Goal: Information Seeking & Learning: Learn about a topic

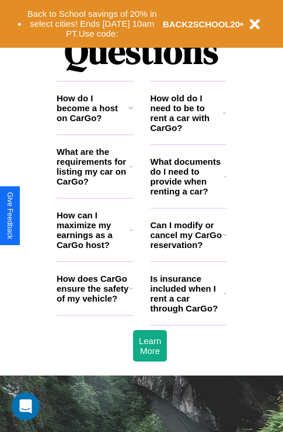
scroll to position [1412, 0]
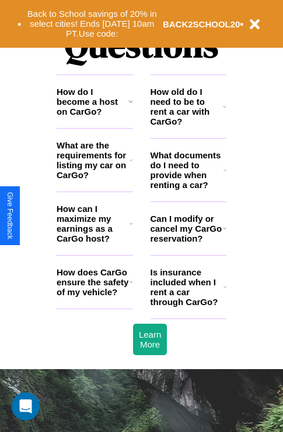
click at [94, 242] on h3 "How can I maximize my earnings as a CarGo host?" at bounding box center [93, 224] width 73 height 40
click at [224, 175] on icon at bounding box center [224, 170] width 3 height 9
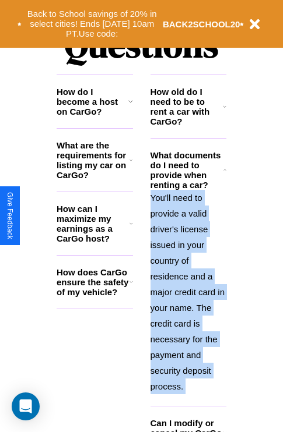
scroll to position [1496, 0]
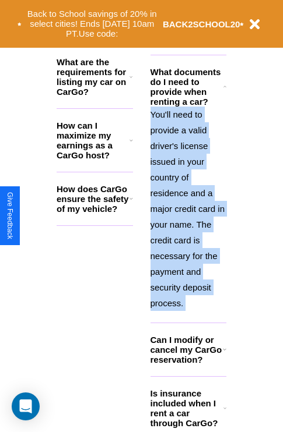
click at [224, 413] on icon at bounding box center [224, 408] width 3 height 9
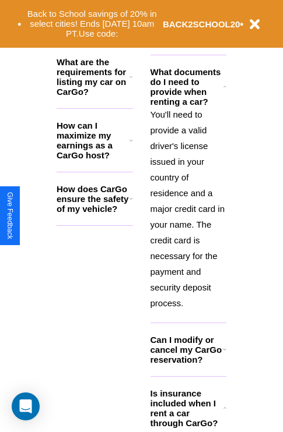
click at [94, 159] on h3 "How can I maximize my earnings as a CarGo host?" at bounding box center [93, 141] width 73 height 40
click at [94, 214] on h3 "How does CarGo ensure the safety of my vehicle?" at bounding box center [93, 199] width 73 height 30
click at [188, 208] on p "You'll need to provide a valid driver's license issued in your country of resid…" at bounding box center [188, 209] width 76 height 205
click at [131, 203] on icon at bounding box center [130, 198] width 3 height 9
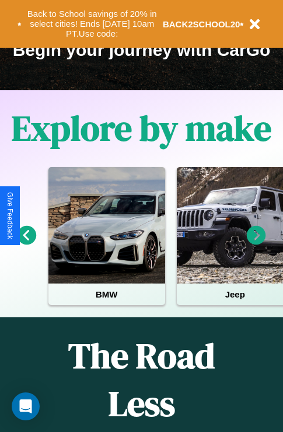
scroll to position [180, 0]
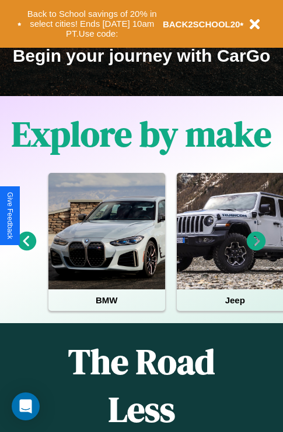
click at [256, 249] on icon at bounding box center [256, 241] width 19 height 19
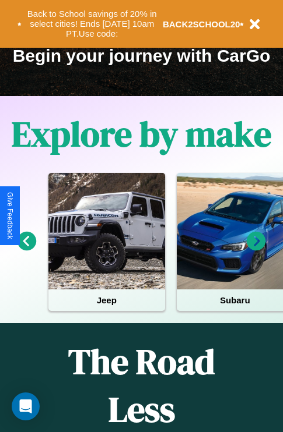
click at [256, 249] on icon at bounding box center [256, 241] width 19 height 19
